Goal: Submit feedback/report problem: Submit feedback/report problem

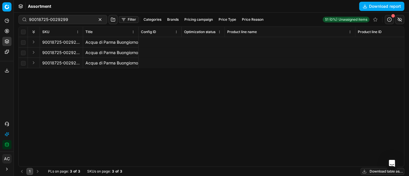
scroll to position [0, 3837]
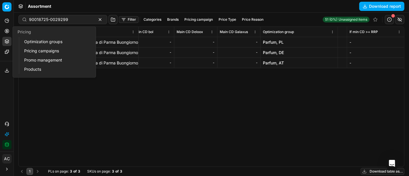
click at [5, 33] on icon at bounding box center [7, 31] width 5 height 5
click at [32, 40] on link "Optimization groups" at bounding box center [55, 42] width 67 height 8
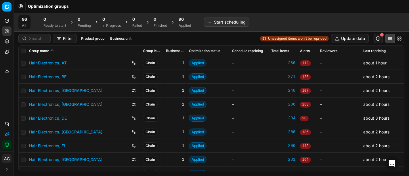
click at [12, 108] on button "Toggle Sidebar" at bounding box center [13, 88] width 5 height 176
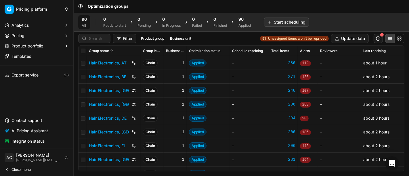
click at [164, 5] on div "Optimization groups" at bounding box center [241, 6] width 335 height 13
click at [97, 37] on input at bounding box center [98, 39] width 18 height 6
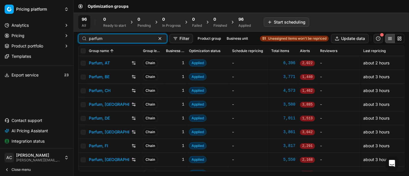
type input "parfum"
click at [98, 63] on link "Parfum, AT" at bounding box center [99, 63] width 21 height 6
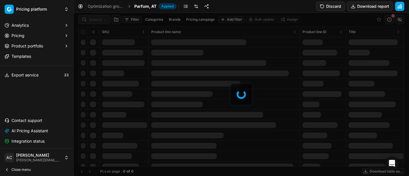
click at [197, 3] on link at bounding box center [196, 6] width 9 height 9
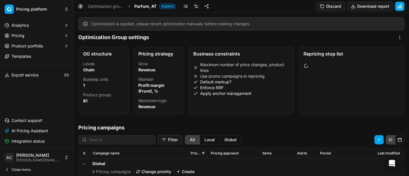
click at [42, 168] on button "Close menu" at bounding box center [36, 170] width 69 height 8
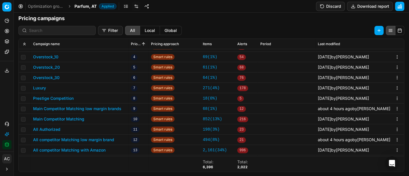
scroll to position [176, 0]
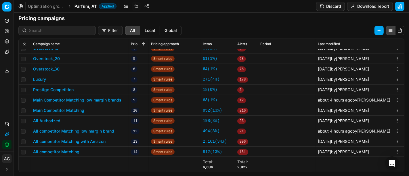
click at [108, 130] on button "All competitor Matching low margin brand" at bounding box center [73, 131] width 81 height 6
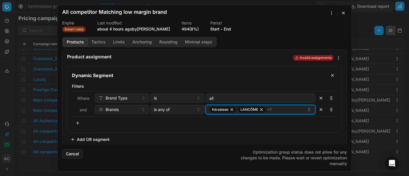
click at [282, 108] on div "Kérastase LANCÔME + 7" at bounding box center [257, 109] width 97 height 7
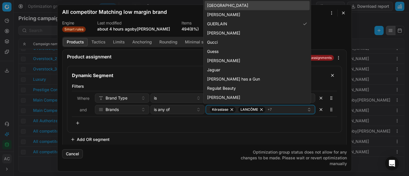
type input "gue"
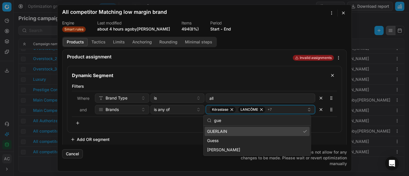
click at [343, 14] on button "button" at bounding box center [343, 12] width 7 height 7
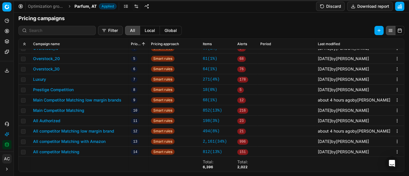
click at [51, 33] on div at bounding box center [56, 30] width 77 height 9
click at [81, 5] on span "Parfum, AT" at bounding box center [85, 6] width 22 height 6
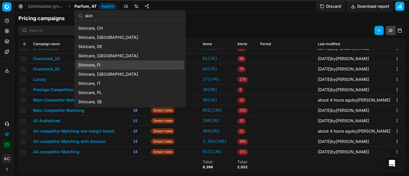
scroll to position [0, 0]
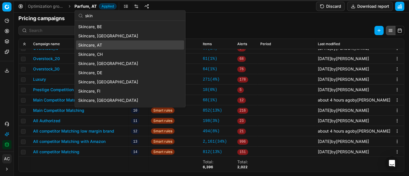
type input "skin"
click at [107, 44] on div "Skincare, AT" at bounding box center [130, 45] width 108 height 9
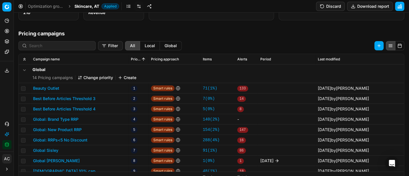
scroll to position [104, 0]
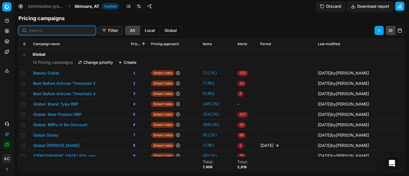
click at [57, 31] on input at bounding box center [60, 31] width 63 height 6
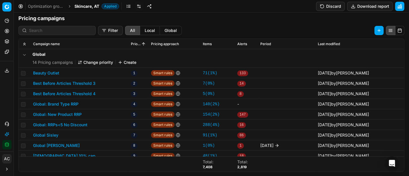
click at [131, 7] on link at bounding box center [128, 6] width 9 height 9
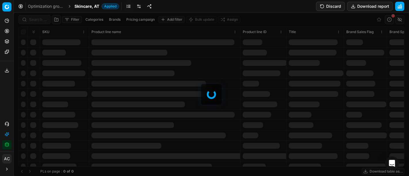
click at [33, 21] on div at bounding box center [211, 94] width 395 height 163
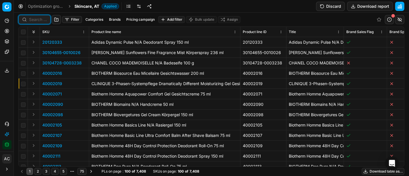
click at [33, 21] on input at bounding box center [38, 20] width 18 height 6
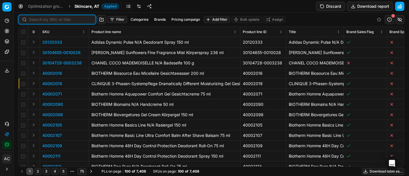
paste input "80072684-60"
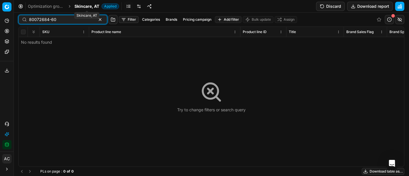
type input "80072684-60"
click at [85, 8] on span "Skincare, AT" at bounding box center [86, 6] width 25 height 6
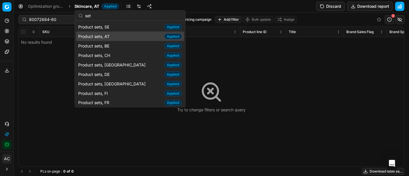
type input "set"
click at [121, 34] on div "Product sets, AT Applied" at bounding box center [130, 36] width 108 height 9
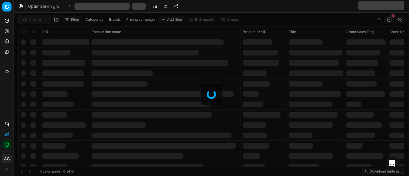
click at [36, 18] on div at bounding box center [211, 94] width 395 height 163
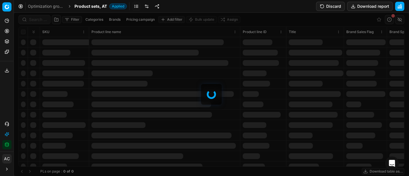
click at [36, 18] on div at bounding box center [211, 94] width 395 height 163
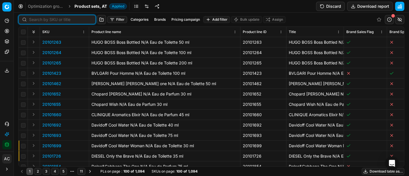
click at [36, 18] on input at bounding box center [60, 20] width 63 height 6
paste input "80072684-60"
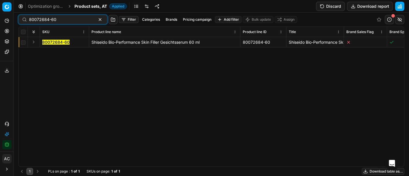
click at [34, 42] on button "Expand" at bounding box center [33, 42] width 7 height 7
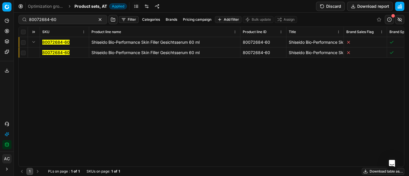
click at [50, 51] on mark "80072684-60" at bounding box center [55, 52] width 27 height 5
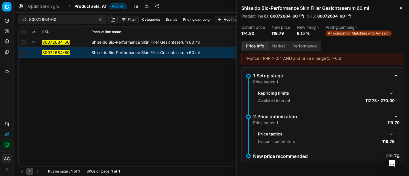
scroll to position [7, 0]
click at [388, 132] on button "button" at bounding box center [391, 134] width 7 height 7
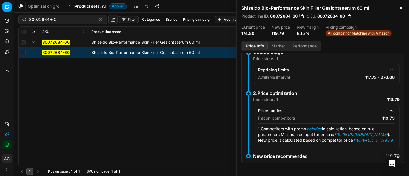
scroll to position [31, 0]
click at [278, 45] on button "Market" at bounding box center [278, 46] width 21 height 8
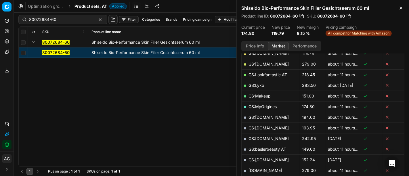
scroll to position [59, 0]
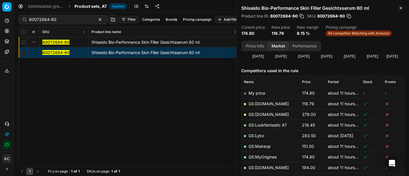
click at [262, 102] on link "GS:Deloox.at" at bounding box center [268, 103] width 40 height 5
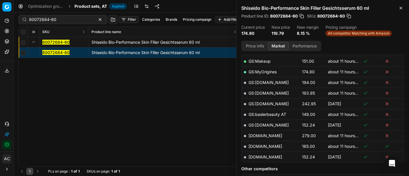
scroll to position [144, 0]
click at [261, 145] on link "notino.at" at bounding box center [265, 146] width 34 height 5
click at [65, 18] on input "80072684-60" at bounding box center [60, 20] width 63 height 6
paste input "90001699-0002405"
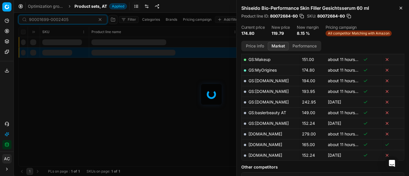
scroll to position [144, 0]
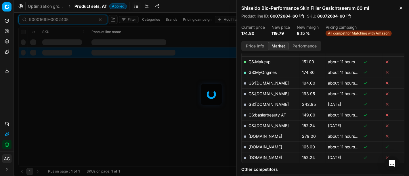
type input "90001699-0002405"
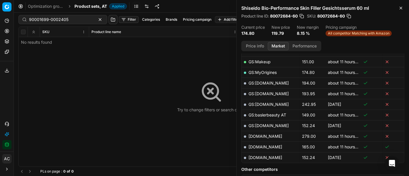
click at [86, 3] on div "Optimization groups Product sets, AT Applied Discard Download report" at bounding box center [211, 6] width 395 height 13
click at [87, 5] on span "Product sets, AT" at bounding box center [90, 6] width 32 height 6
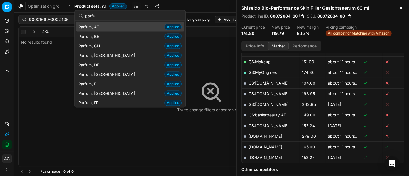
type input "parfu"
click at [104, 25] on div "Parfum, AT Applied" at bounding box center [130, 26] width 108 height 9
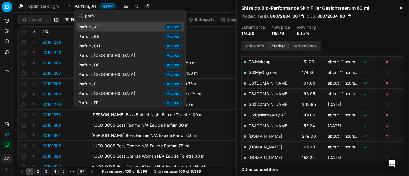
scroll to position [144, 0]
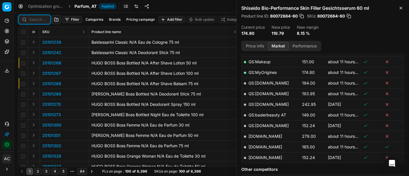
click at [40, 18] on input at bounding box center [38, 20] width 18 height 6
paste input "90001699-0002405"
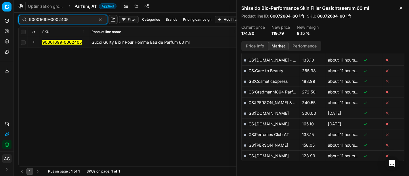
scroll to position [144, 0]
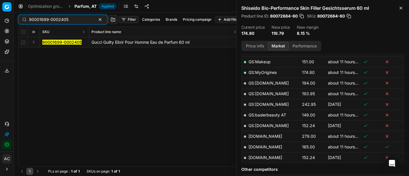
click at [33, 44] on button "Expand" at bounding box center [33, 42] width 7 height 7
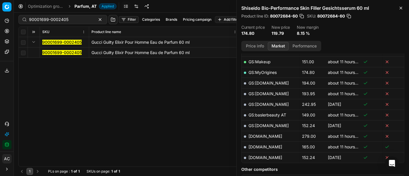
click at [51, 52] on mark "90001699-0002405" at bounding box center [61, 52] width 39 height 5
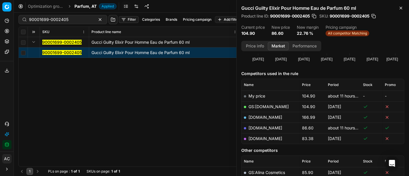
scroll to position [56, 0]
click at [261, 127] on link "notino.at" at bounding box center [265, 128] width 34 height 5
click at [51, 55] on span "90001699-0002405" at bounding box center [61, 53] width 39 height 6
click at [84, 17] on div "90001699-0002405" at bounding box center [62, 19] width 89 height 9
paste input "16517-0025953"
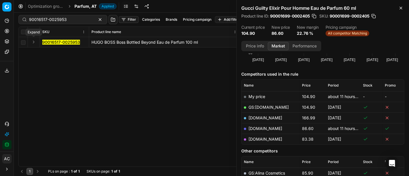
click at [33, 43] on button "Expand" at bounding box center [33, 42] width 7 height 7
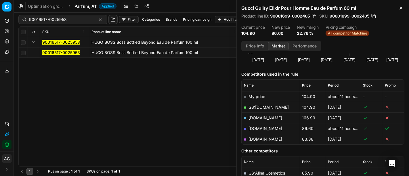
click at [52, 52] on mark "90016517-0025953" at bounding box center [61, 52] width 38 height 5
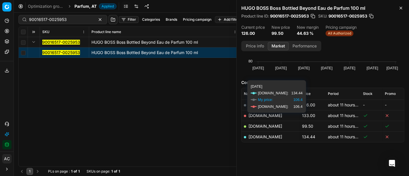
scroll to position [47, 0]
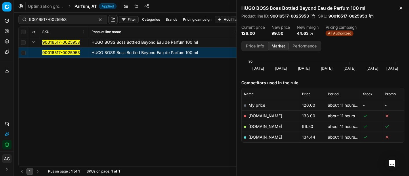
click at [259, 125] on link "notino.at" at bounding box center [265, 126] width 34 height 5
click at [70, 16] on div "90016517-0025953" at bounding box center [62, 19] width 89 height 9
paste input "20102137"
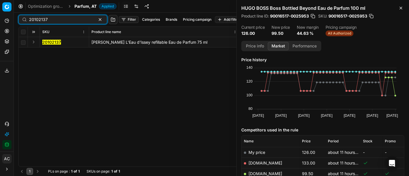
type input "20102137"
click at [33, 42] on button "Expand" at bounding box center [33, 42] width 7 height 7
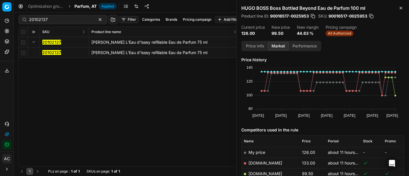
click at [53, 50] on mark "20102137" at bounding box center [51, 52] width 19 height 5
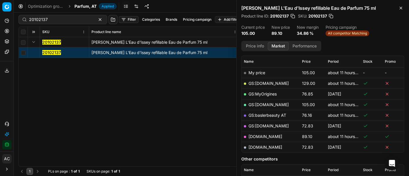
scroll to position [80, 0]
click at [256, 136] on link "notino.at" at bounding box center [265, 136] width 34 height 5
click at [148, 115] on div "20102137 Issey Miyake L'Eau d'Issey refillable Eau de Parfum 75 ml 20102137 Iss…" at bounding box center [211, 101] width 385 height 129
click at [55, 50] on mark "20102137" at bounding box center [51, 52] width 19 height 5
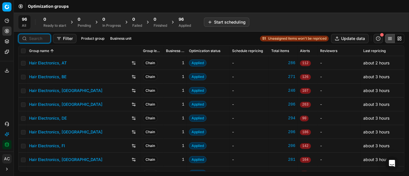
click at [34, 39] on input at bounding box center [38, 39] width 18 height 6
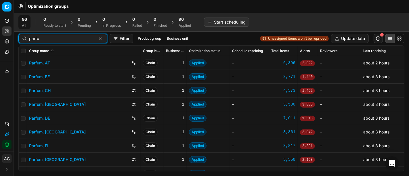
type input "parfu"
click at [40, 63] on link "Parfum, AT" at bounding box center [39, 63] width 21 height 6
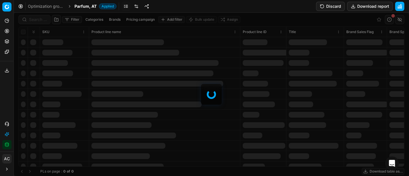
click at [38, 18] on div at bounding box center [211, 94] width 395 height 163
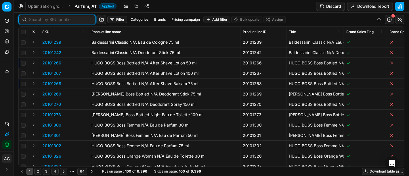
click at [38, 18] on input at bounding box center [60, 20] width 63 height 6
paste input "80034659-100"
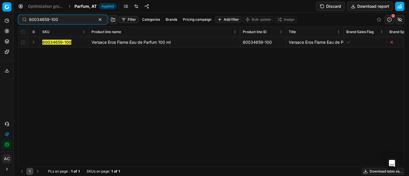
click at [33, 40] on button "Expand" at bounding box center [33, 42] width 7 height 7
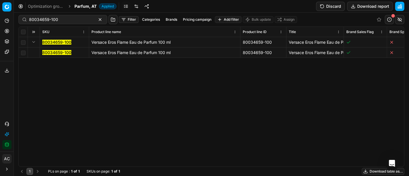
click at [48, 52] on mark "80034659-100" at bounding box center [56, 52] width 29 height 5
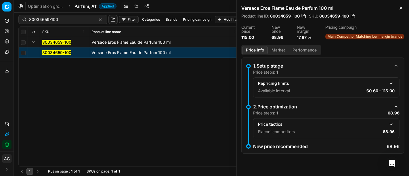
click at [390, 125] on button "button" at bounding box center [391, 124] width 7 height 7
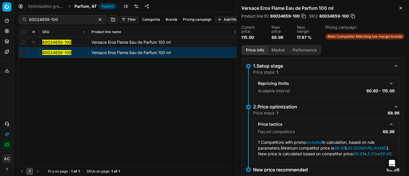
scroll to position [20, 0]
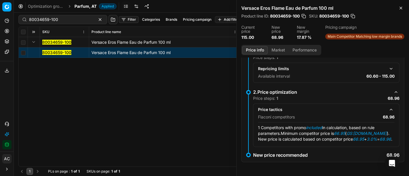
click at [276, 56] on div "Price info Market Performance 1.Setup stage Price steps: 1 Repricing limits Ava…" at bounding box center [323, 110] width 172 height 131
click at [274, 49] on button "Market" at bounding box center [278, 50] width 21 height 8
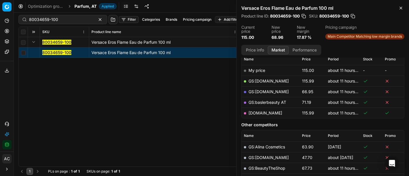
scroll to position [85, 0]
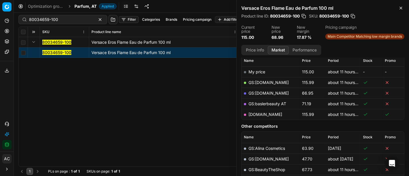
click at [268, 91] on link "GS:Sephora.de" at bounding box center [268, 93] width 40 height 5
click at [60, 19] on input "80034659-100" at bounding box center [60, 20] width 63 height 6
paste input "4243"
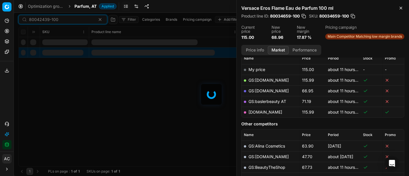
scroll to position [85, 0]
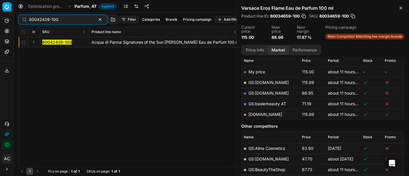
click at [35, 37] on td at bounding box center [34, 42] width 12 height 10
click at [31, 39] on button "Expand" at bounding box center [33, 42] width 7 height 7
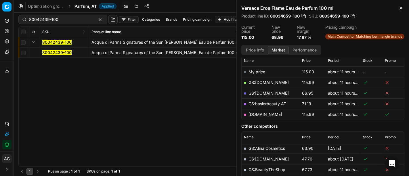
click at [56, 52] on mark "80042439-100" at bounding box center [56, 52] width 29 height 5
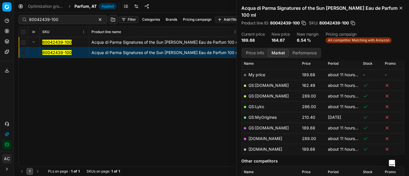
scroll to position [81, 0]
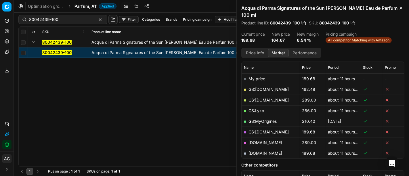
click at [265, 87] on link "GS:Deloox.at" at bounding box center [268, 89] width 40 height 5
click at [71, 20] on input "80042439-100" at bounding box center [60, 20] width 63 height 6
paste input "40"
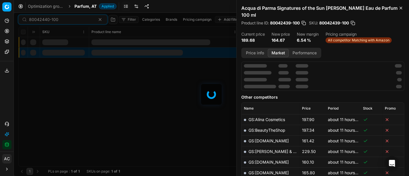
scroll to position [81, 0]
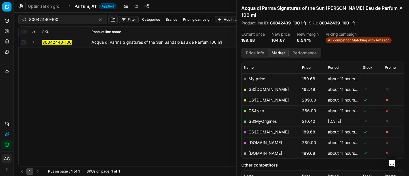
click at [3, 93] on div "Analytics Pricing Product portfolio Templates Export service 23 Contact support…" at bounding box center [7, 83] width 14 height 138
click at [31, 43] on button "Expand" at bounding box center [33, 42] width 7 height 7
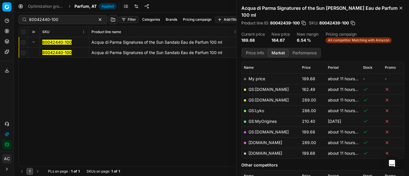
click at [54, 53] on mark "80042440-100" at bounding box center [56, 52] width 29 height 5
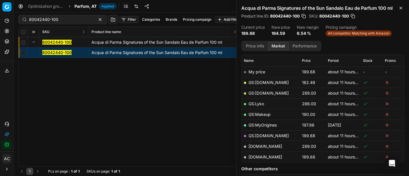
click at [264, 82] on link "GS:Deloox.at" at bounding box center [268, 82] width 40 height 5
click at [67, 20] on input "80042440-100" at bounding box center [60, 20] width 63 height 6
paste input "29104-2"
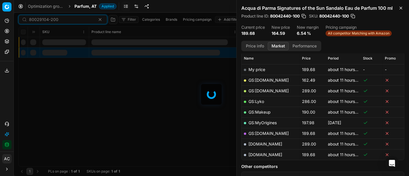
scroll to position [81, 0]
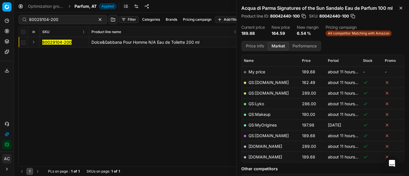
click at [34, 42] on button "Expand" at bounding box center [33, 42] width 7 height 7
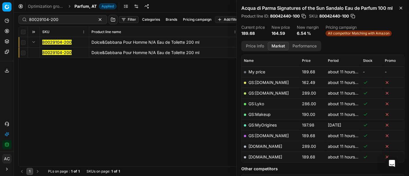
click at [51, 55] on mark "80029104-200" at bounding box center [56, 52] width 29 height 5
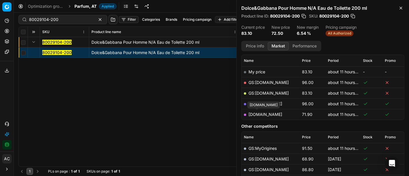
click at [263, 112] on link "notino.at" at bounding box center [265, 114] width 34 height 5
click at [48, 20] on input "80029104-200" at bounding box center [60, 20] width 63 height 6
paste input "72739-15"
type input "80072739-150"
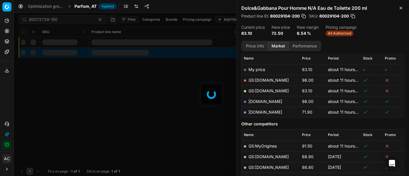
scroll to position [81, 0]
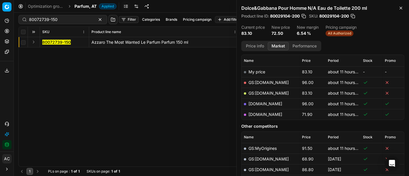
click at [1, 101] on div "Analytics Pricing Product portfolio Templates Export service 23 Contact support…" at bounding box center [7, 83] width 14 height 138
click at [32, 41] on button "Expand" at bounding box center [33, 42] width 7 height 7
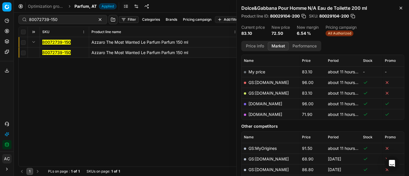
click at [55, 51] on mark "80072739-150" at bounding box center [56, 52] width 28 height 5
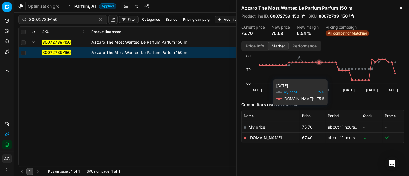
scroll to position [26, 0]
click at [257, 137] on link "notino.at" at bounding box center [265, 137] width 34 height 5
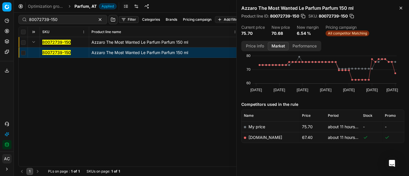
click at [177, 116] on div "80072739-150 Azzaro The Most Wanted Le Parfum Parfum 150 ml 80072739-150 Azzaro…" at bounding box center [211, 101] width 385 height 129
click at [8, 121] on button "Contact support" at bounding box center [6, 123] width 9 height 9
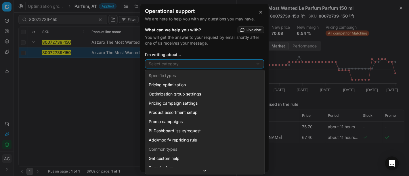
click at [171, 62] on div "Operational support We are here to help you with any questions you may have. Wh…" at bounding box center [204, 88] width 409 height 176
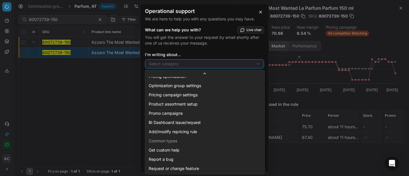
select select "241"
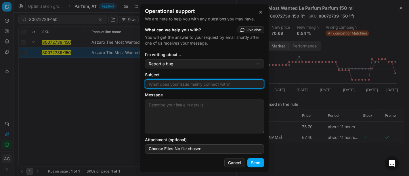
click at [171, 87] on input "Subject" at bounding box center [205, 84] width 114 height 9
type input "wrong size match"
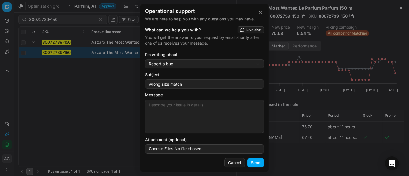
paste textarea "80072739-150"
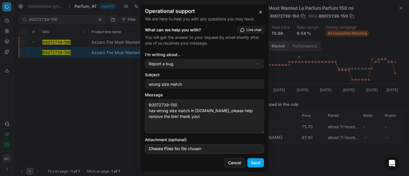
type textarea "80072739-150 has wrong size match in notino.at, please help remove the link! th…"
click at [259, 164] on button "Send" at bounding box center [255, 162] width 17 height 9
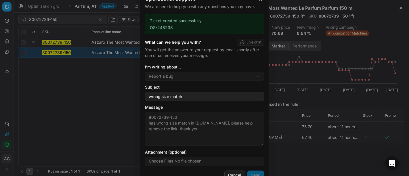
click at [57, 14] on div "Operational support We are here to help you with any questions you may have. Ti…" at bounding box center [204, 88] width 409 height 176
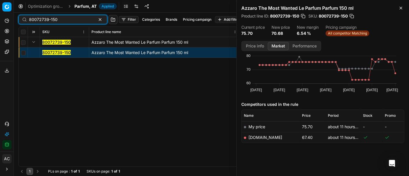
click at [59, 18] on input "80072739-150" at bounding box center [60, 20] width 63 height 6
paste input "24760-10"
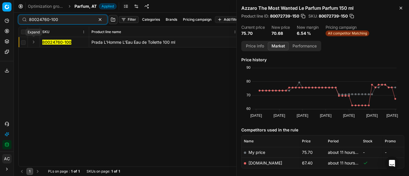
click at [33, 42] on button "Expand" at bounding box center [33, 42] width 7 height 7
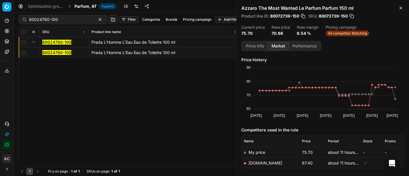
click at [56, 51] on mark "80024760-100" at bounding box center [56, 52] width 29 height 5
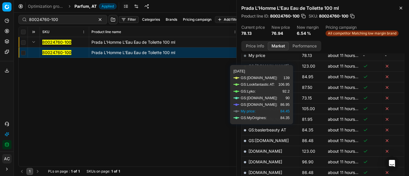
scroll to position [107, 0]
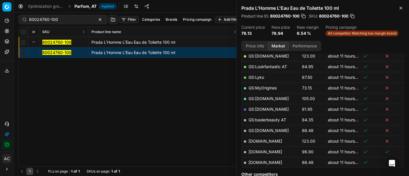
click at [254, 47] on button "Price info" at bounding box center [255, 46] width 26 height 8
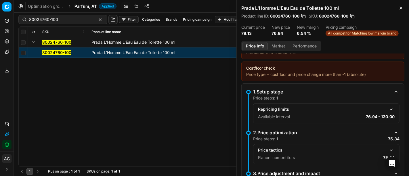
click at [388, 149] on button "button" at bounding box center [391, 150] width 7 height 7
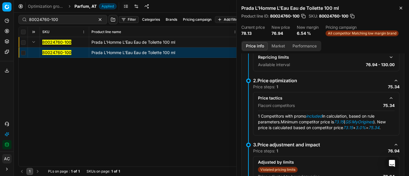
scroll to position [73, 0]
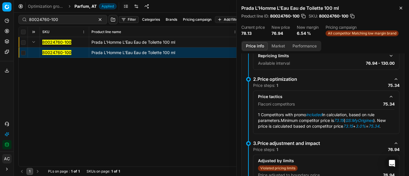
click at [278, 44] on button "Market" at bounding box center [278, 46] width 21 height 8
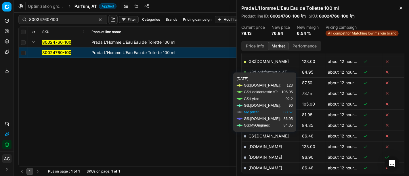
scroll to position [101, 0]
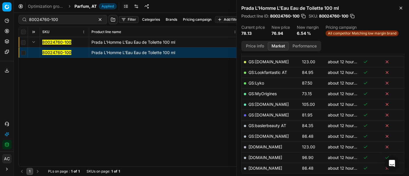
click at [270, 92] on link "GS:MyOrigines" at bounding box center [262, 93] width 28 height 5
click at [67, 16] on div "80024760-100" at bounding box center [62, 19] width 89 height 9
paste input "90015417-0024019"
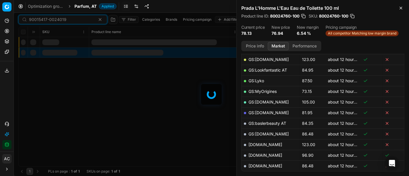
scroll to position [101, 0]
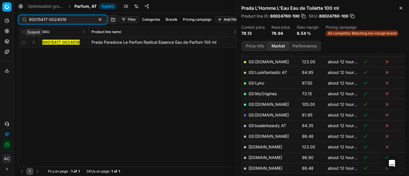
type input "90015417-0024019"
click at [33, 41] on button "Expand" at bounding box center [33, 42] width 7 height 7
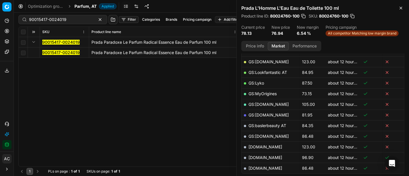
click at [59, 52] on mark "90015417-0024019" at bounding box center [60, 52] width 37 height 5
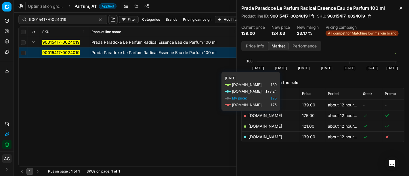
scroll to position [47, 0]
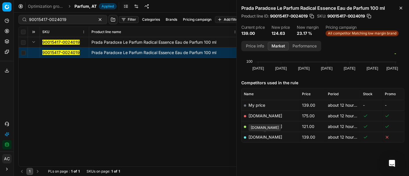
click at [267, 138] on link "parfumdreams.at" at bounding box center [265, 137] width 34 height 5
